Goal: Complete application form

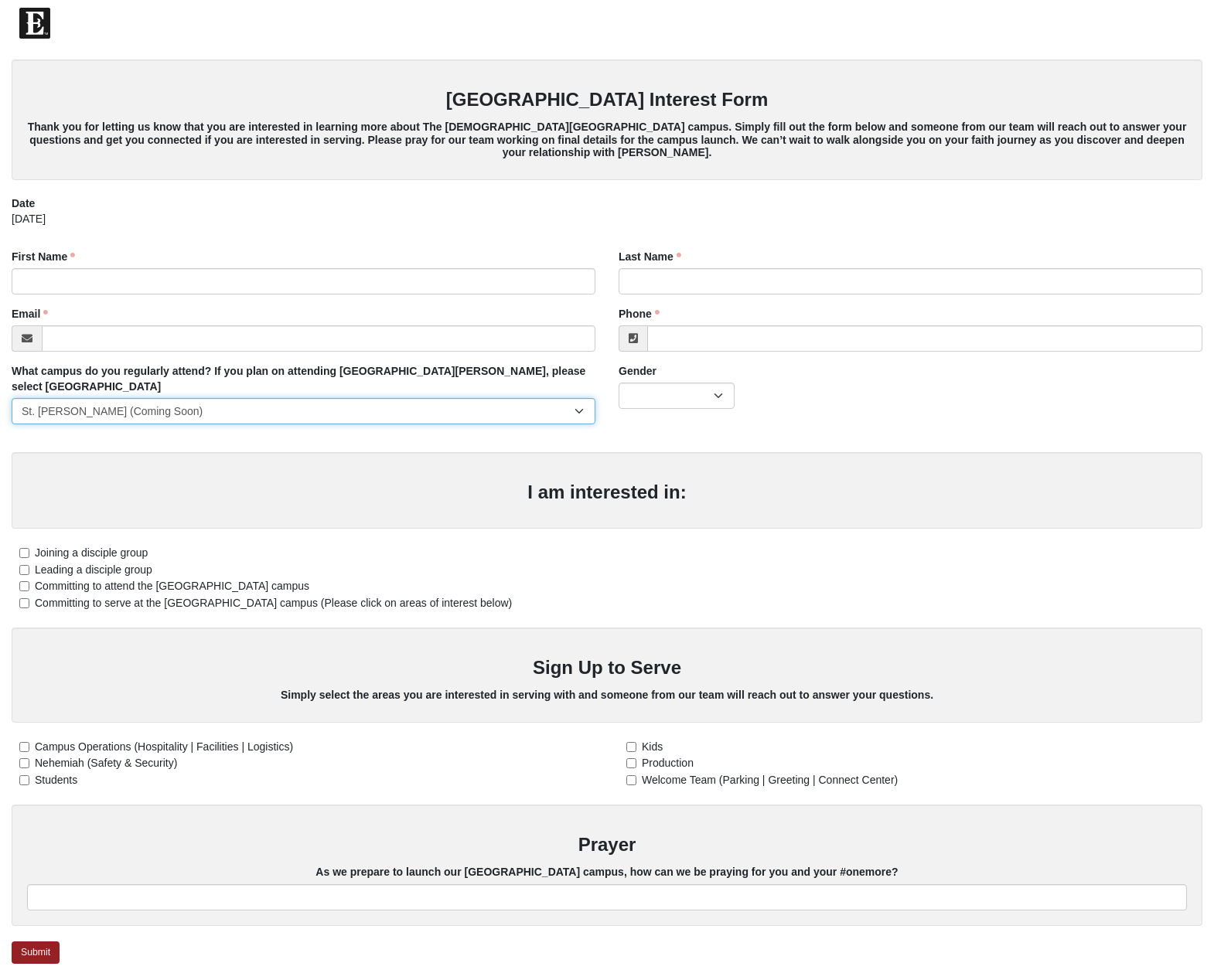
click at [577, 398] on select "[GEOGRAPHIC_DATA] [GEOGRAPHIC_DATA] (Coming Soon) Eleven22 Online [PERSON_NAME]…" at bounding box center [303, 411] width 584 height 26
drag, startPoint x: 432, startPoint y: 395, endPoint x: 545, endPoint y: 412, distance: 114.3
click at [432, 398] on select "[GEOGRAPHIC_DATA] [GEOGRAPHIC_DATA] (Coming Soon) Eleven22 Online [PERSON_NAME]…" at bounding box center [303, 411] width 584 height 26
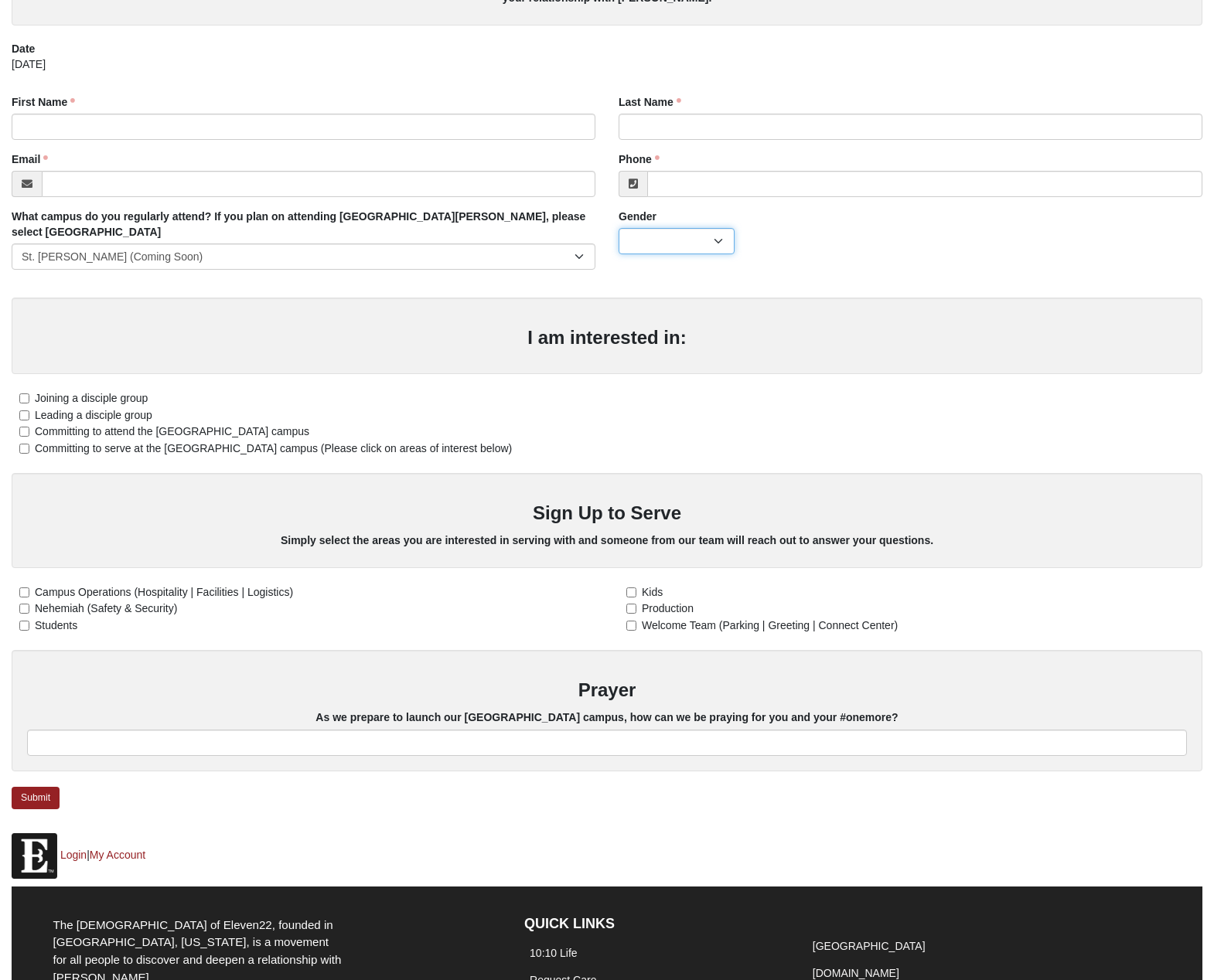
click at [722, 243] on select "[DEMOGRAPHIC_DATA] [DEMOGRAPHIC_DATA]" at bounding box center [676, 240] width 116 height 26
click at [818, 253] on div "[DEMOGRAPHIC_DATA] [DEMOGRAPHIC_DATA]" at bounding box center [910, 240] width 584 height 26
click at [140, 125] on input "First Name" at bounding box center [303, 127] width 584 height 26
type input "[PERSON_NAME]"
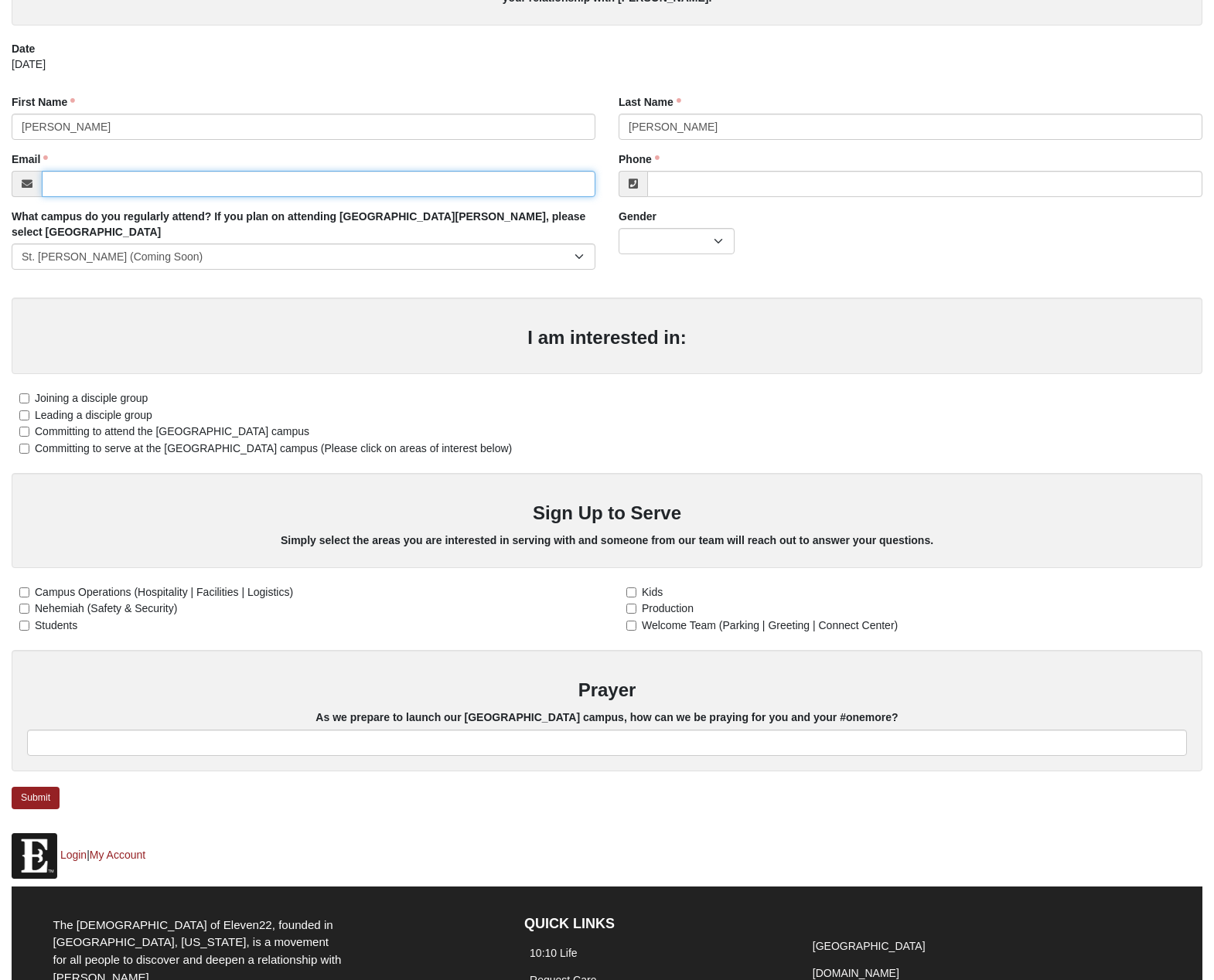
type input "[EMAIL_ADDRESS][DOMAIN_NAME]"
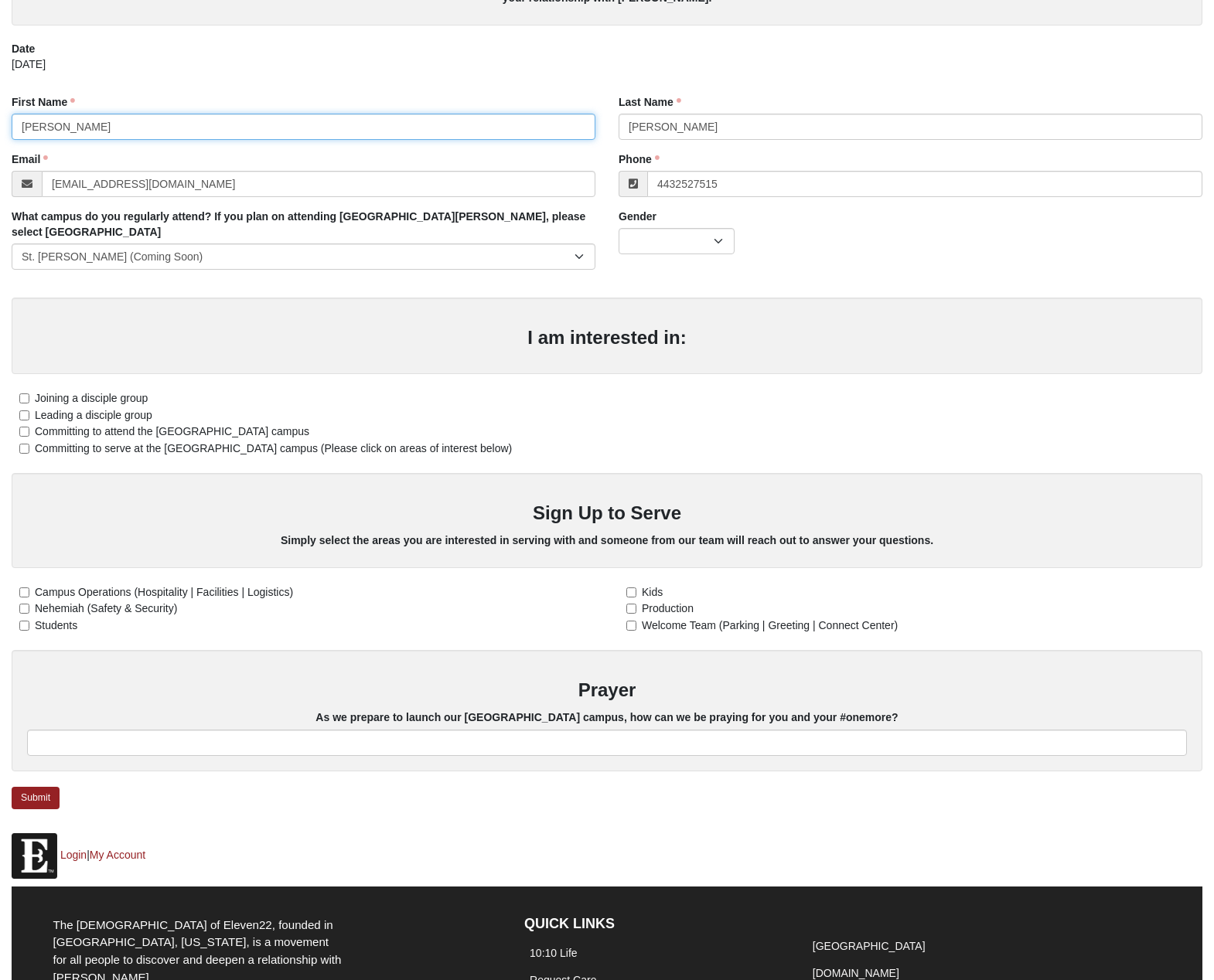
type input "[PHONE_NUMBER]"
click at [948, 406] on div "Leading a disciple group" at bounding box center [607, 414] width 1190 height 17
click at [718, 234] on select "[DEMOGRAPHIC_DATA] [DEMOGRAPHIC_DATA]" at bounding box center [676, 240] width 116 height 26
select select "1"
click at [618, 228] on select "[DEMOGRAPHIC_DATA] [DEMOGRAPHIC_DATA]" at bounding box center [676, 240] width 116 height 26
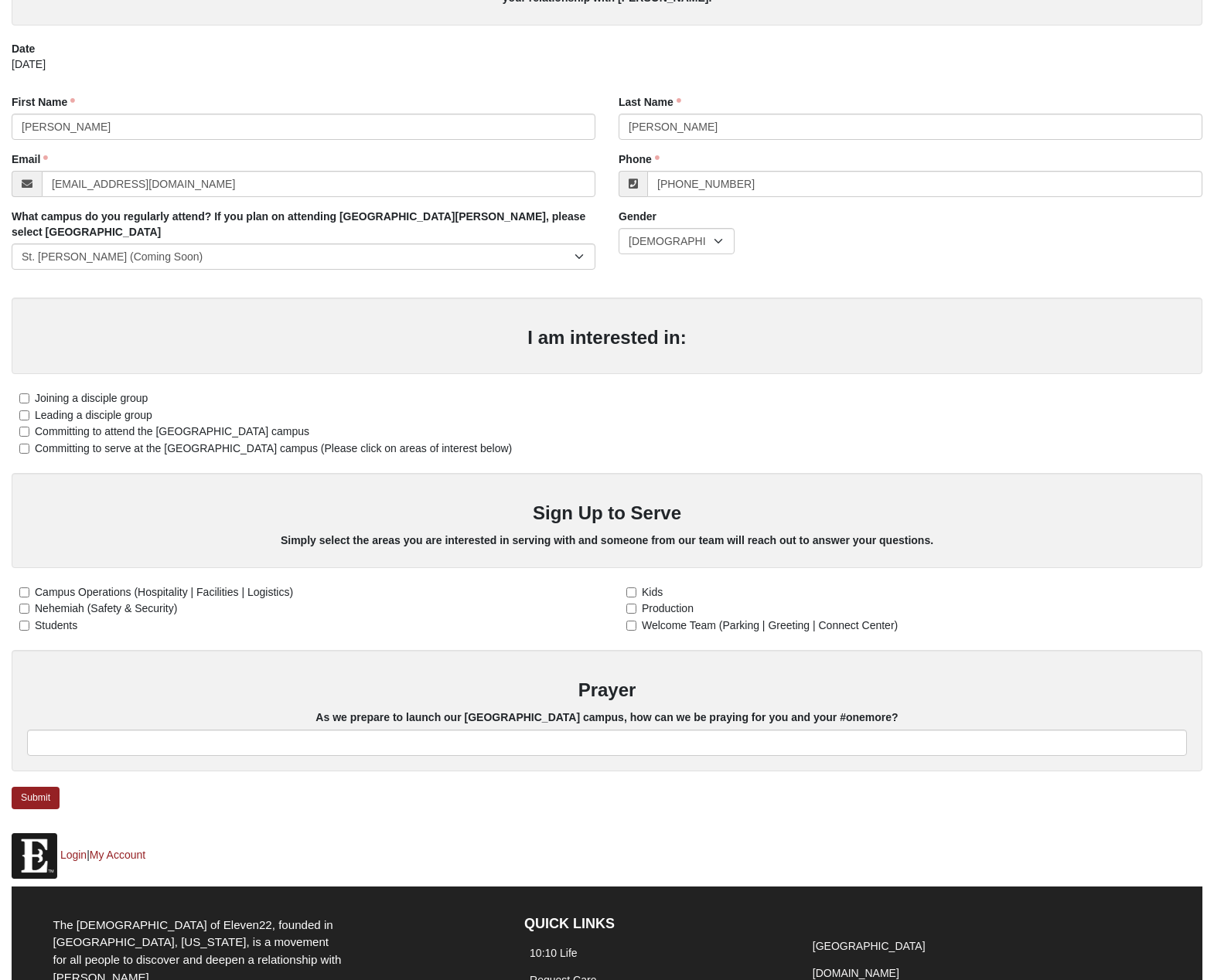
click at [923, 389] on div "Joining a disciple group" at bounding box center [607, 397] width 1190 height 17
click at [20, 443] on input "Committing to serve at the [GEOGRAPHIC_DATA] campus (Please click on areas of i…" at bounding box center [25, 448] width 10 height 10
checkbox input "true"
click at [627, 621] on input "Welcome Team (Parking | Greeting | Connect Center)" at bounding box center [631, 626] width 10 height 10
checkbox input "true"
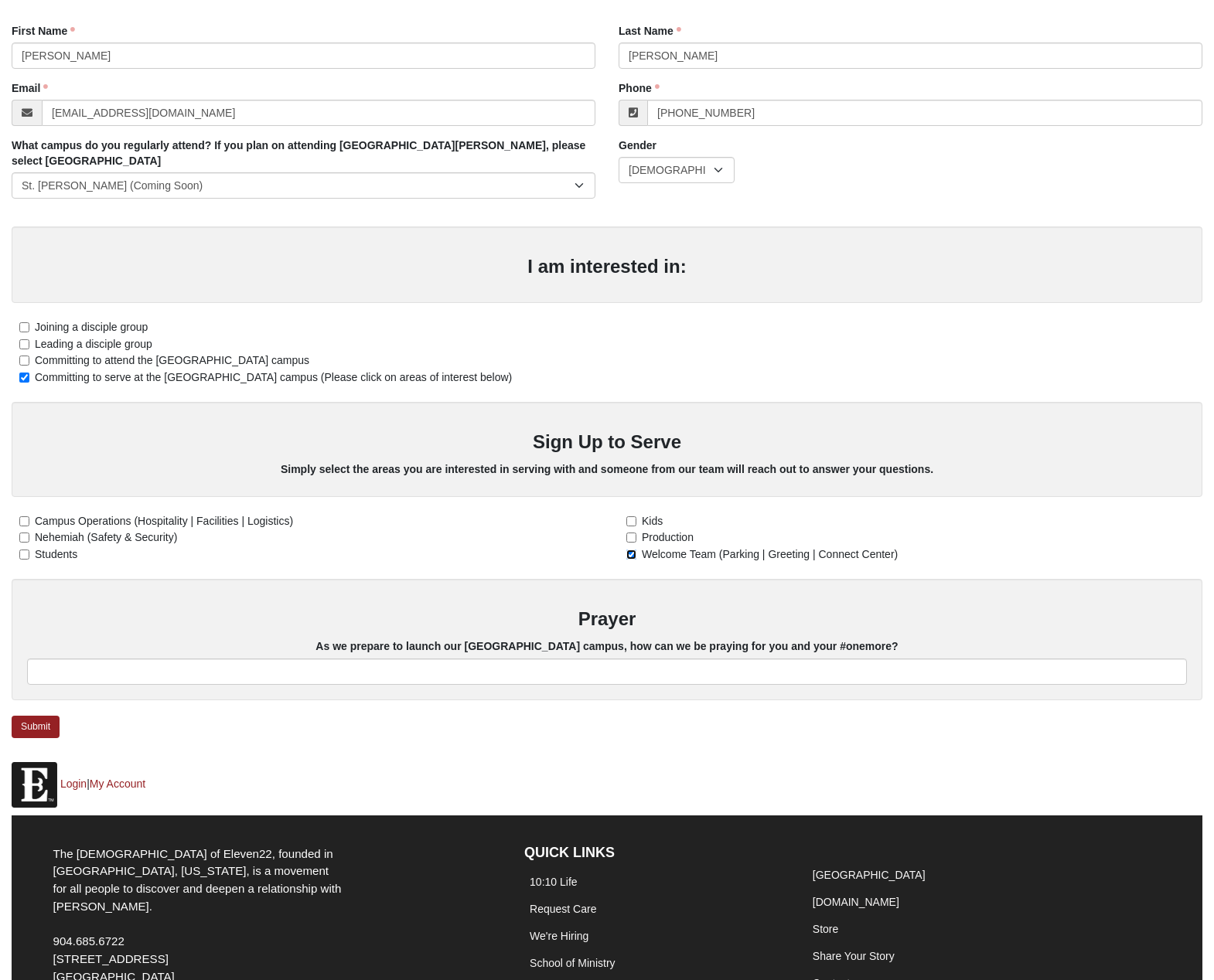
scroll to position [234, 0]
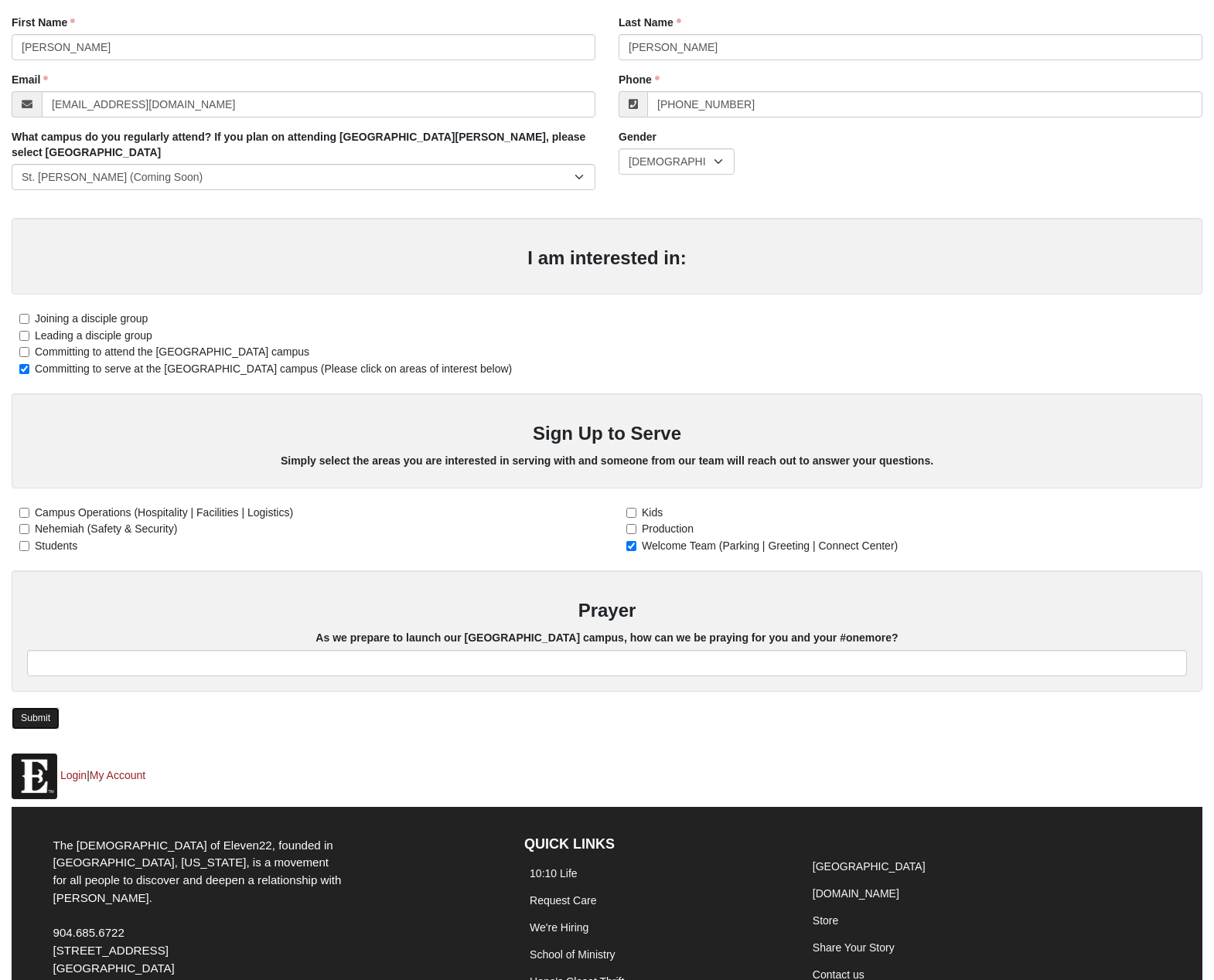
click at [31, 707] on link "Submit" at bounding box center [35, 718] width 48 height 23
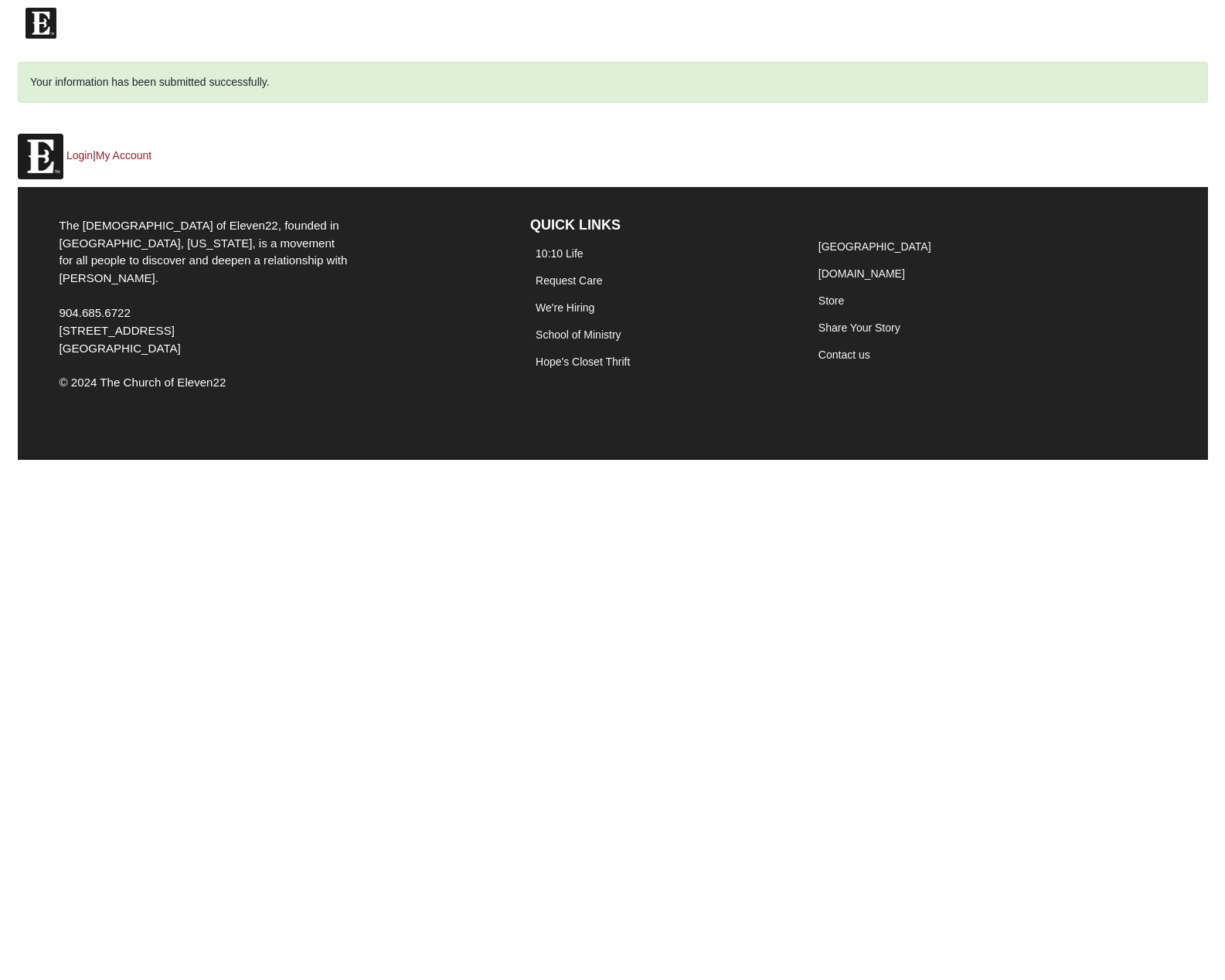
scroll to position [0, 0]
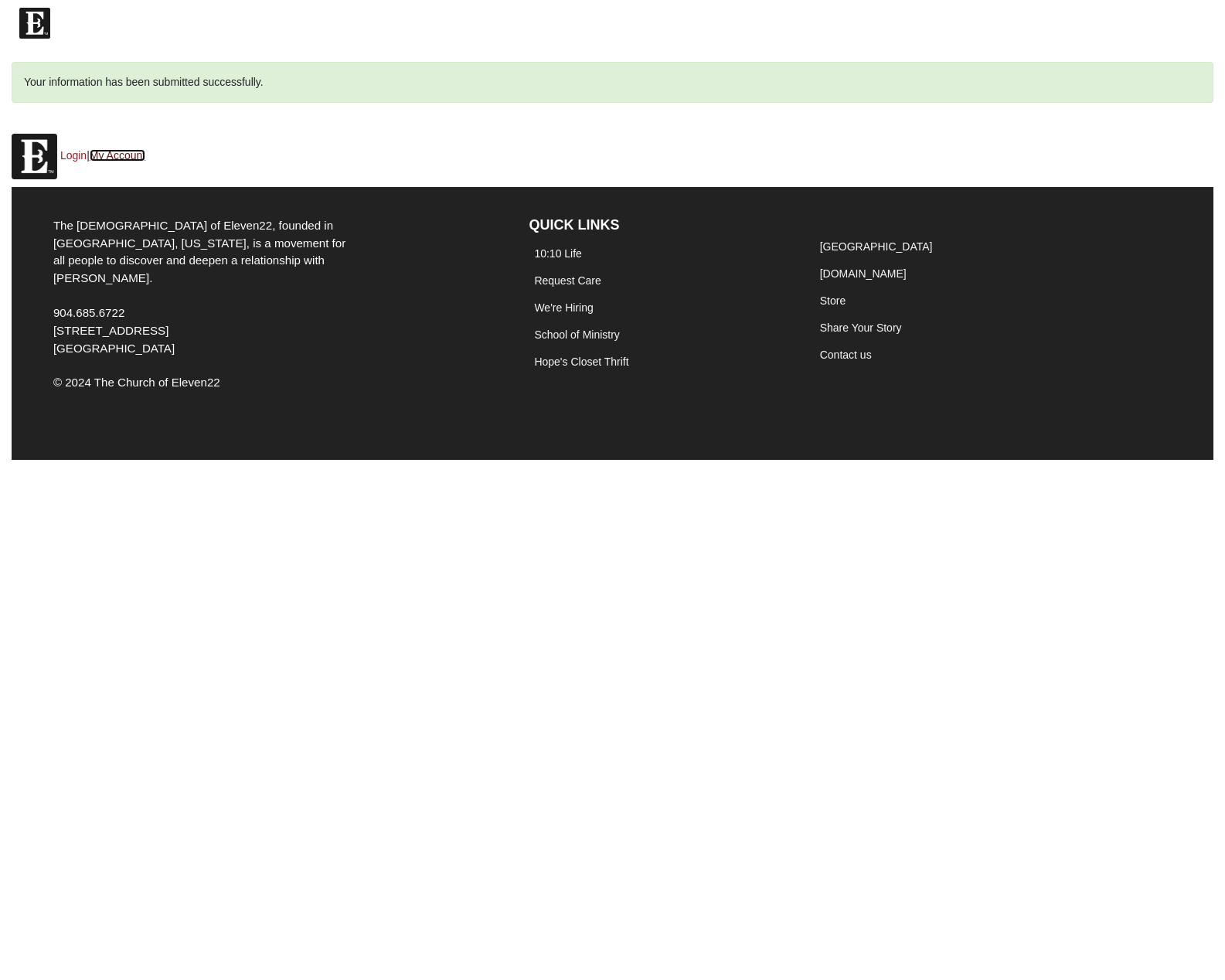
click at [123, 155] on link "My Account" at bounding box center [117, 155] width 56 height 13
